Goal: Check status

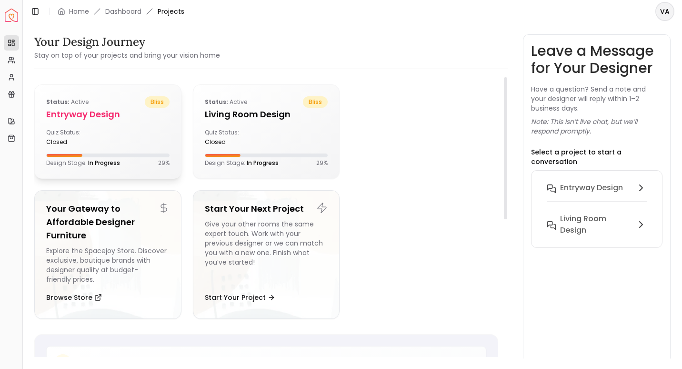
click at [116, 149] on div "Status: active bliss entryway design Quiz Status: closed Design Stage: In Progr…" at bounding box center [108, 131] width 146 height 93
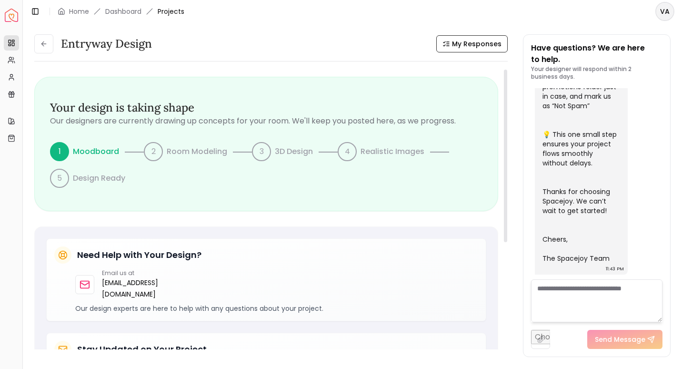
drag, startPoint x: 507, startPoint y: 168, endPoint x: 511, endPoint y: 78, distance: 89.6
click at [507, 78] on div at bounding box center [505, 156] width 3 height 172
click at [47, 41] on icon at bounding box center [44, 44] width 8 height 8
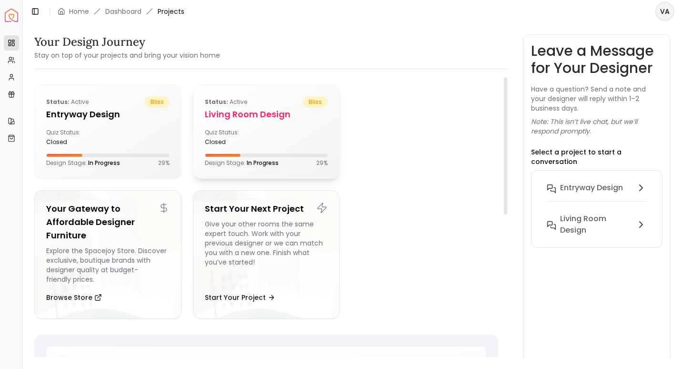
click at [251, 120] on h5 "Living Room design" at bounding box center [266, 114] width 123 height 13
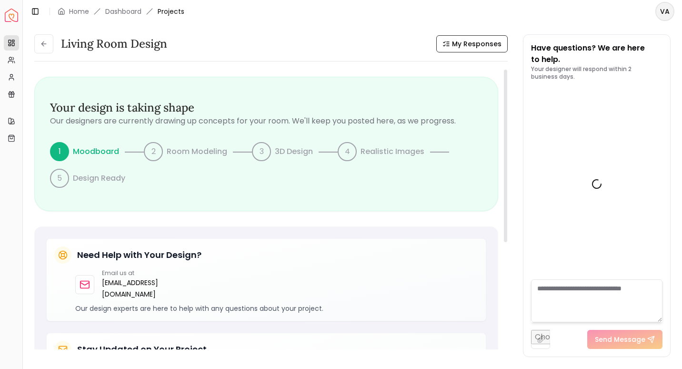
scroll to position [371, 0]
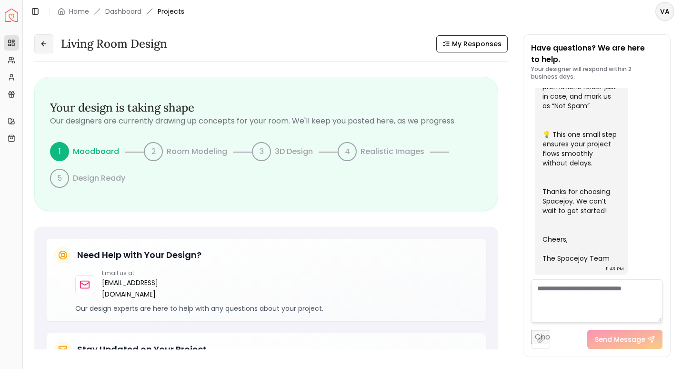
click at [49, 49] on button at bounding box center [43, 43] width 19 height 19
